Goal: Answer question/provide support: Share knowledge or assist other users

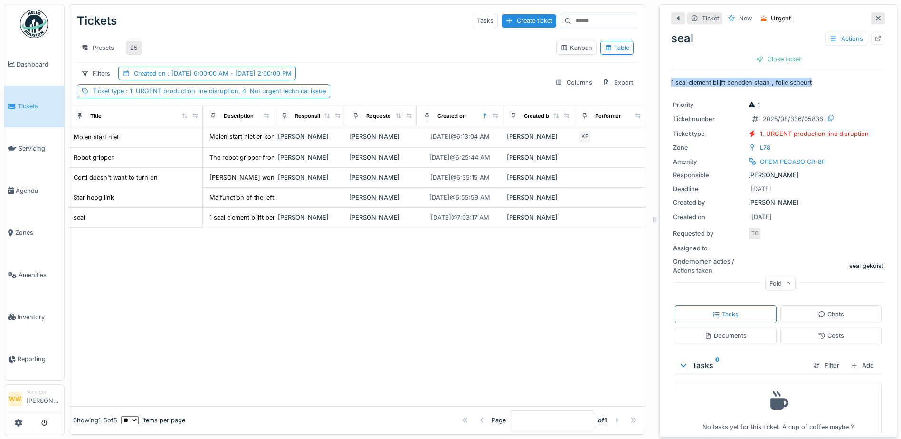
click at [131, 50] on div "25" at bounding box center [134, 47] width 8 height 9
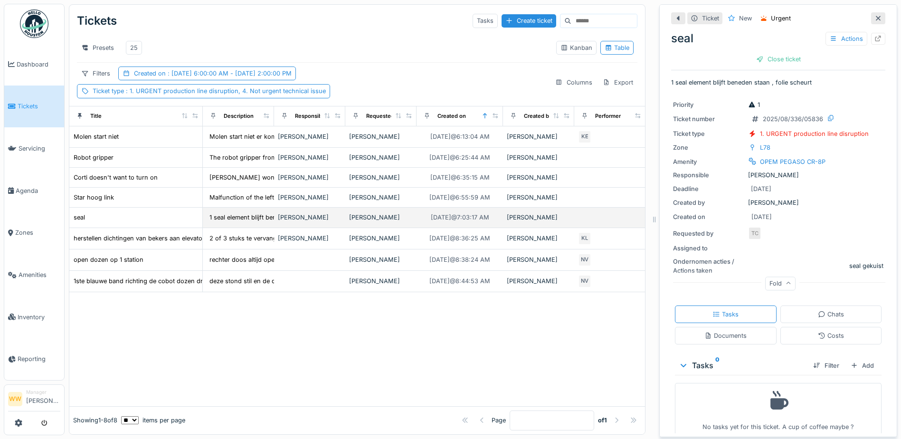
click at [343, 220] on td "[PERSON_NAME]" at bounding box center [309, 218] width 71 height 20
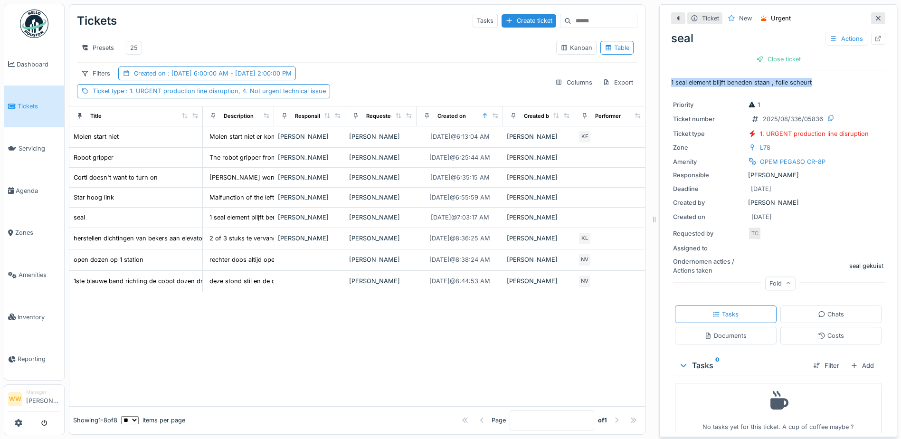
drag, startPoint x: 661, startPoint y: 80, endPoint x: 815, endPoint y: 83, distance: 153.5
click at [815, 83] on div "Ticket New Urgent seal Actions Close ticket 1 seal element blijft beneden staan…" at bounding box center [779, 220] width 238 height 433
copy p "1 seal element blijft beneden staan , folie scheurt"
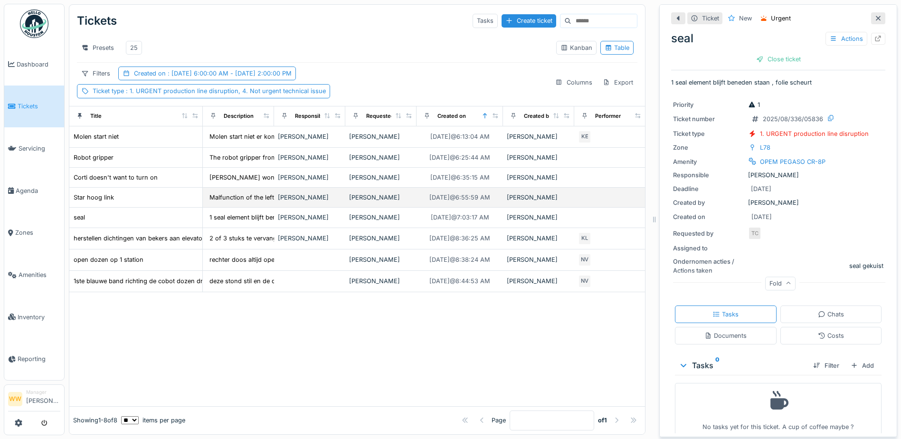
click at [320, 202] on div "[PERSON_NAME]" at bounding box center [310, 197] width 64 height 9
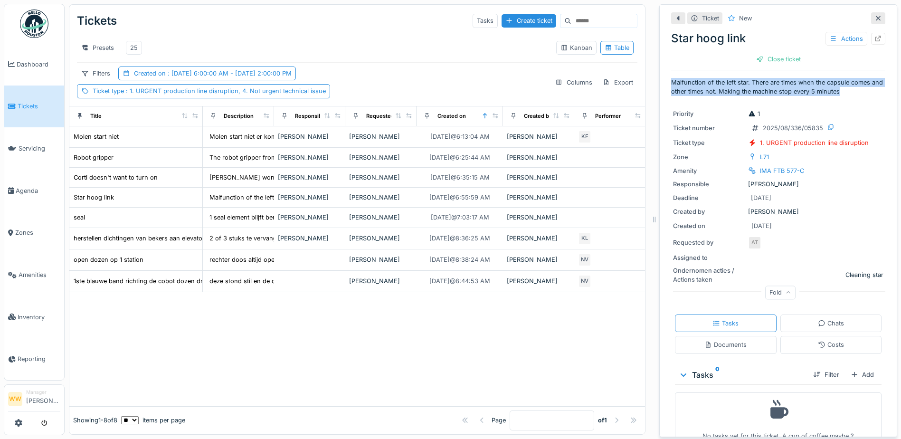
drag, startPoint x: 664, startPoint y: 82, endPoint x: 865, endPoint y: 94, distance: 201.4
click at [865, 94] on p "Malfunction of the left star. There are times when the capsule comes and other …" at bounding box center [778, 87] width 214 height 18
copy p "Malfunction of the left star. There are times when the capsule comes and other …"
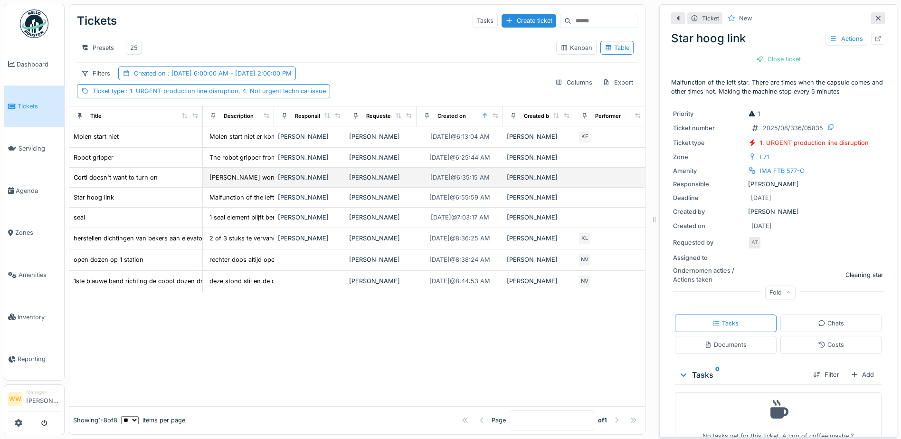
click at [343, 185] on td "[PERSON_NAME]" at bounding box center [309, 178] width 71 height 20
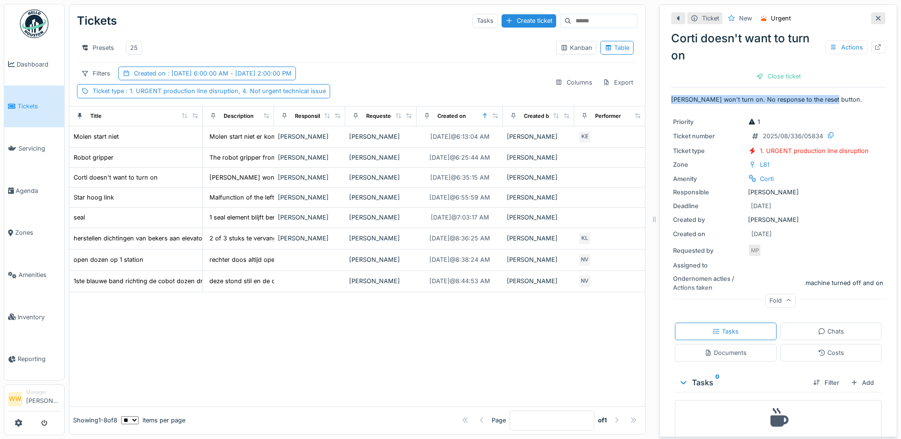
drag, startPoint x: 660, startPoint y: 100, endPoint x: 824, endPoint y: 101, distance: 164.0
click at [824, 101] on div "Ticket New Urgent Corti doesn't want to turn on Actions Close ticket corti won'…" at bounding box center [779, 220] width 238 height 433
drag, startPoint x: 824, startPoint y: 101, endPoint x: 837, endPoint y: 109, distance: 15.6
click at [837, 109] on div "Ticket New Urgent Corti doesn't want to turn on Actions Close ticket corti won'…" at bounding box center [778, 235] width 214 height 460
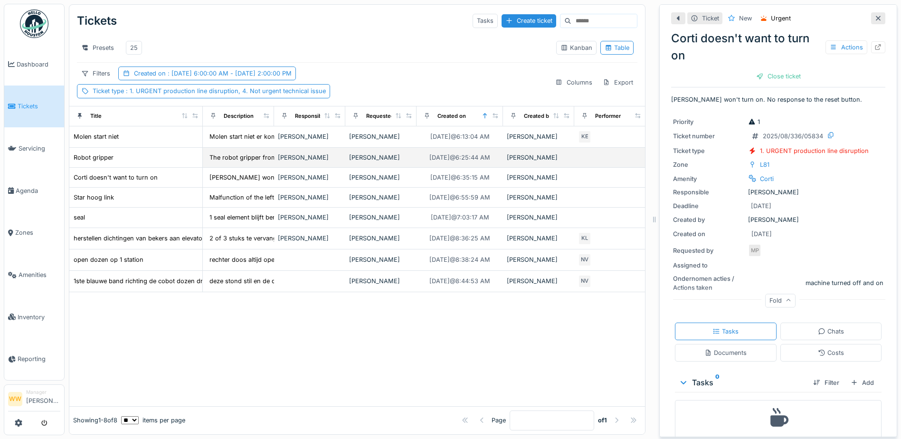
click at [389, 162] on div "[PERSON_NAME]" at bounding box center [381, 157] width 64 height 9
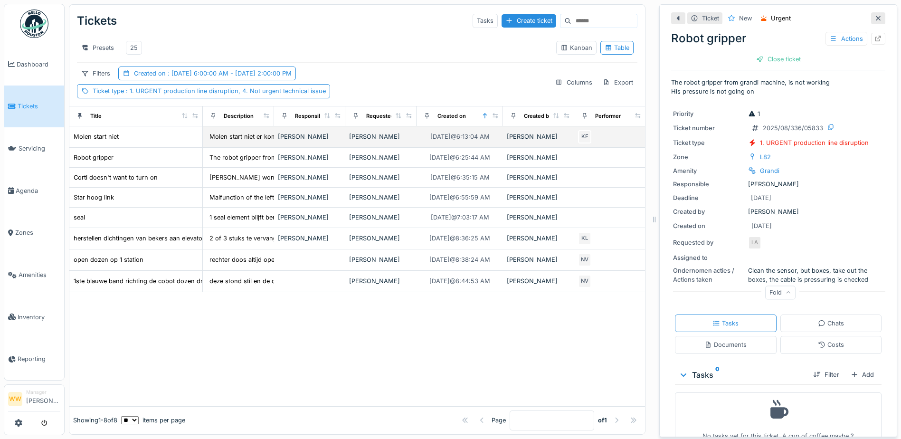
click at [386, 148] on td "[PERSON_NAME]" at bounding box center [380, 136] width 71 height 21
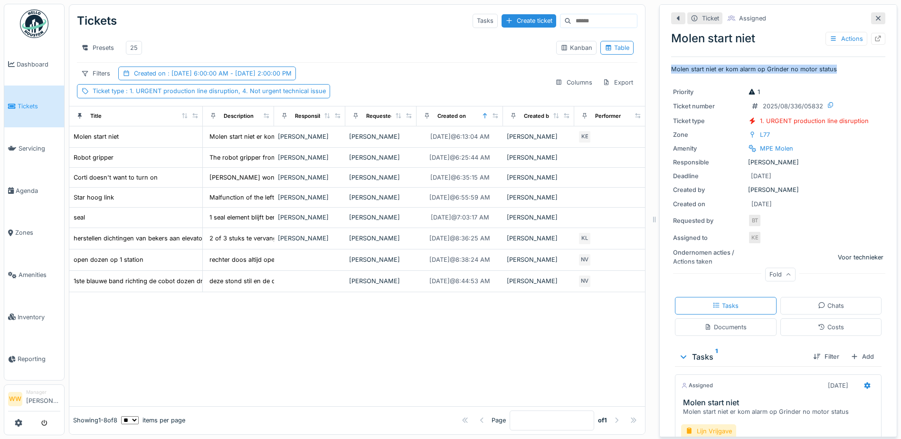
drag, startPoint x: 835, startPoint y: 70, endPoint x: 663, endPoint y: 69, distance: 172.0
click at [663, 69] on div "Ticket Assigned Molen start niet Actions Molen start niet er kom alarm op Grind…" at bounding box center [779, 220] width 238 height 433
copy p "Molen start niet er kom alarm op Grinder no motor status"
